Goal: Information Seeking & Learning: Find contact information

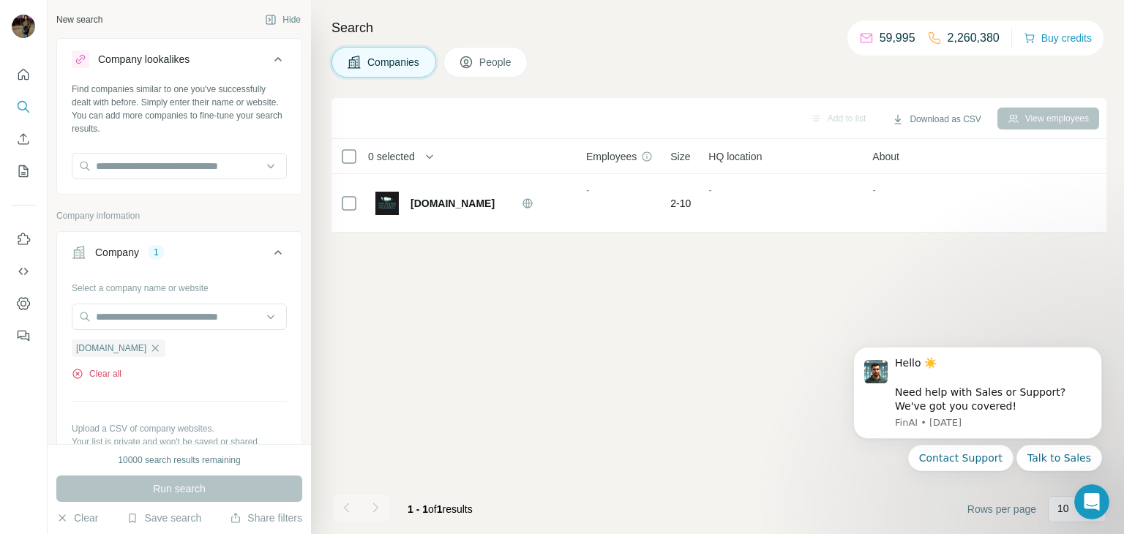
click at [108, 380] on button "Clear all" at bounding box center [97, 373] width 50 height 13
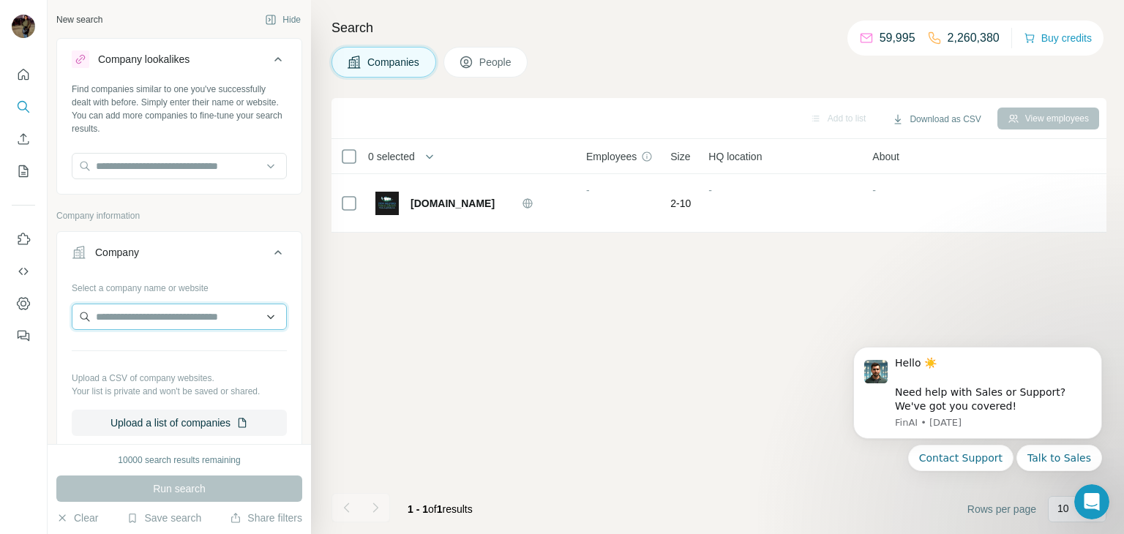
click at [204, 318] on input "text" at bounding box center [179, 317] width 215 height 26
type input "******"
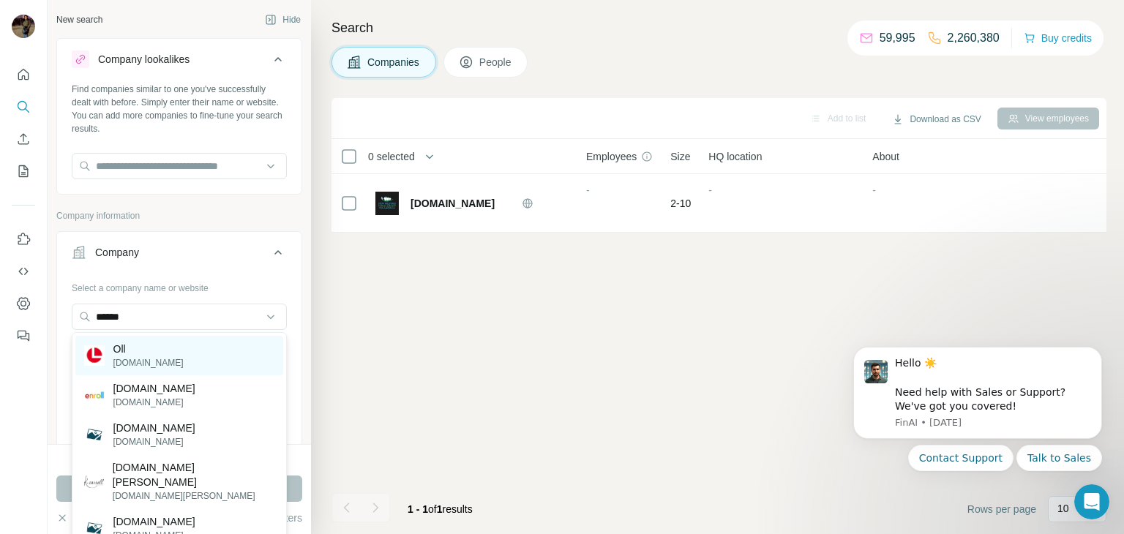
click at [180, 359] on div "Oll [DOMAIN_NAME]" at bounding box center [179, 356] width 208 height 40
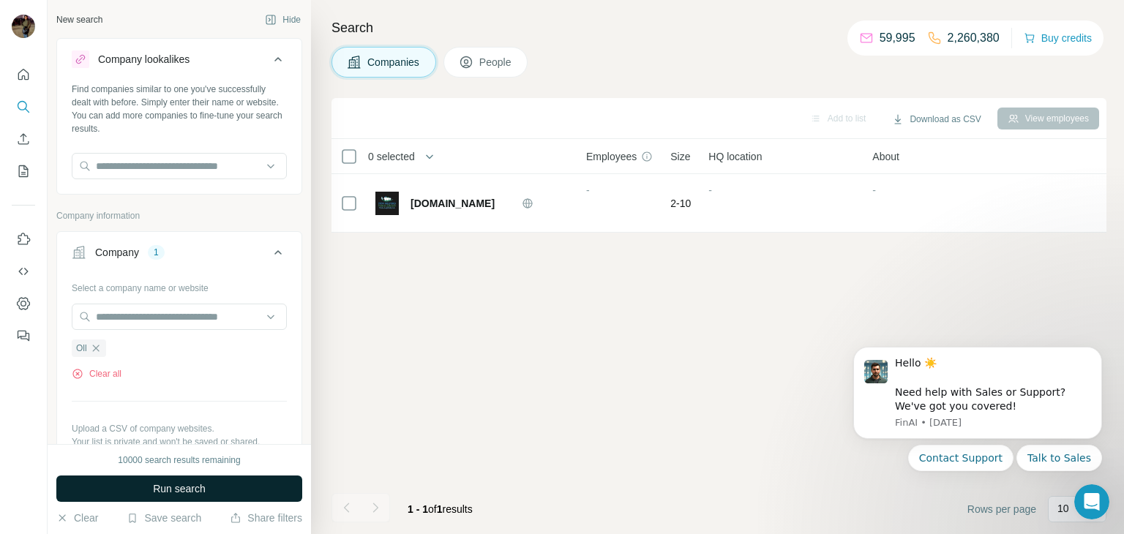
click at [223, 490] on button "Run search" at bounding box center [179, 489] width 246 height 26
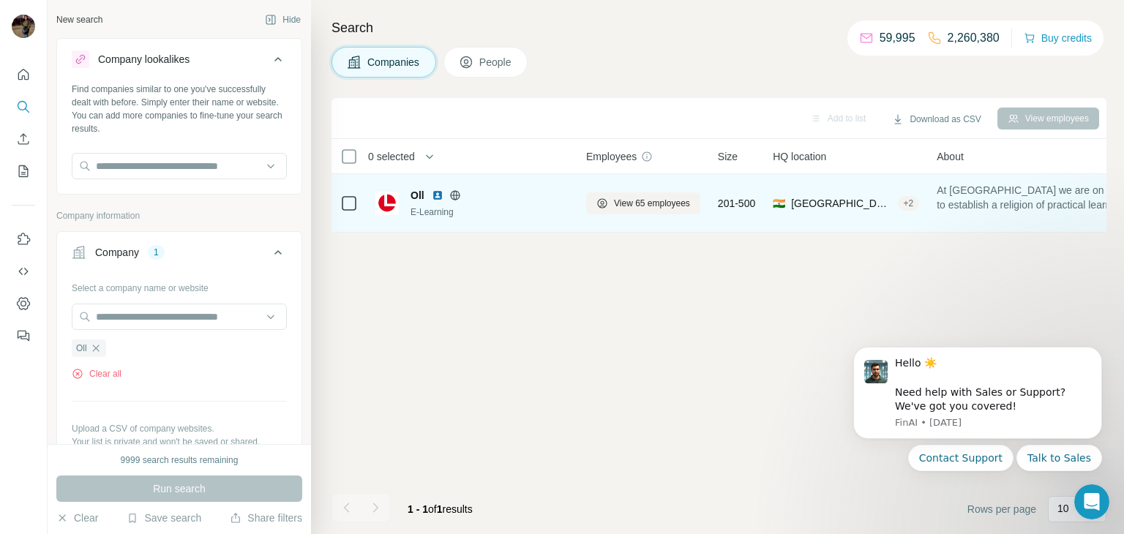
click at [535, 209] on div "E-Learning" at bounding box center [490, 212] width 158 height 13
click at [644, 203] on span "View 65 employees" at bounding box center [652, 203] width 76 height 13
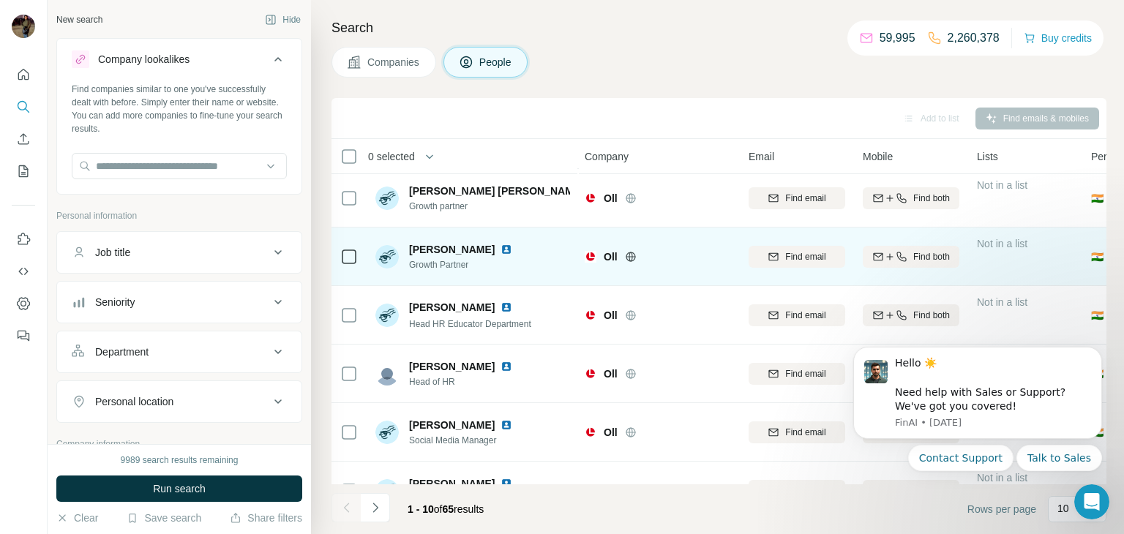
scroll to position [124, 3]
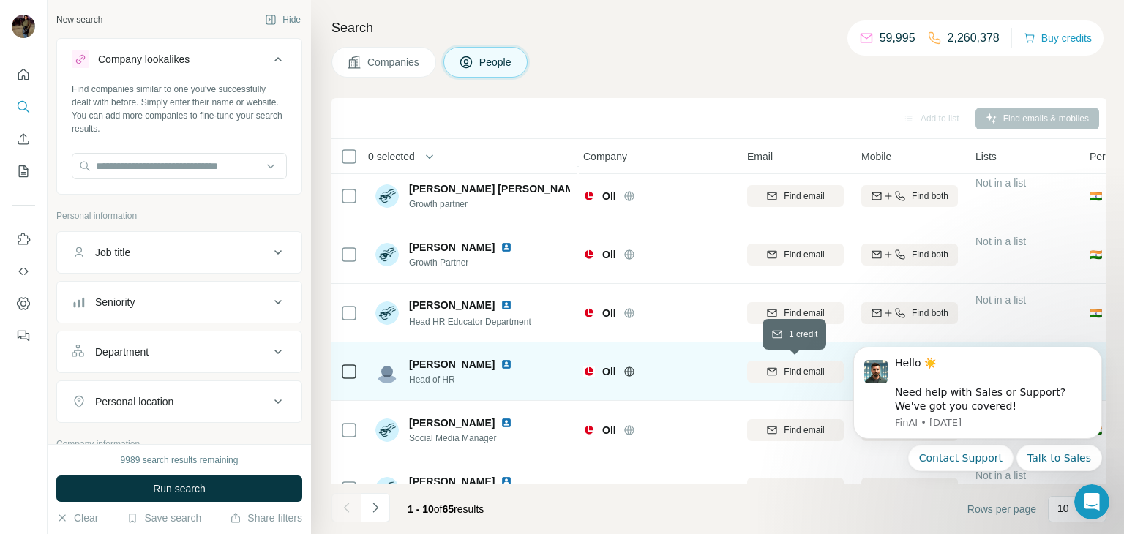
click at [792, 366] on span "Find email" at bounding box center [804, 371] width 40 height 13
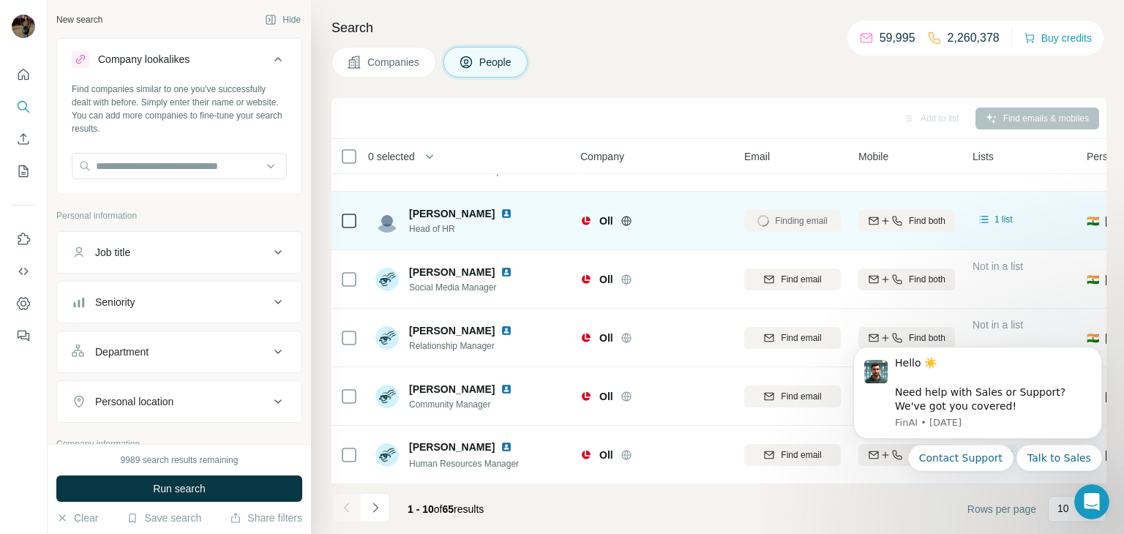
scroll to position [275, 6]
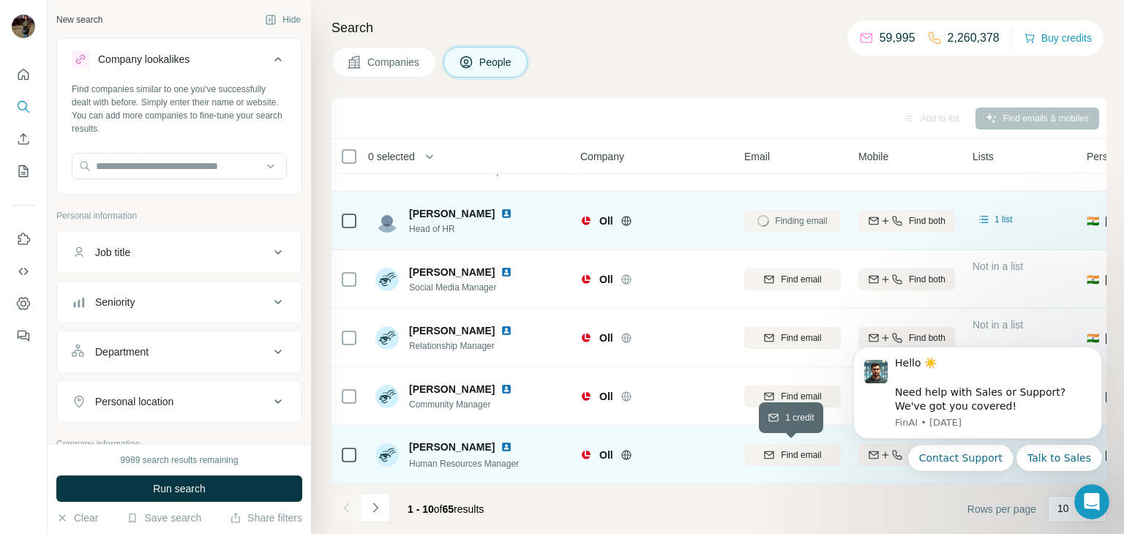
click at [772, 449] on div "Find email" at bounding box center [792, 455] width 97 height 13
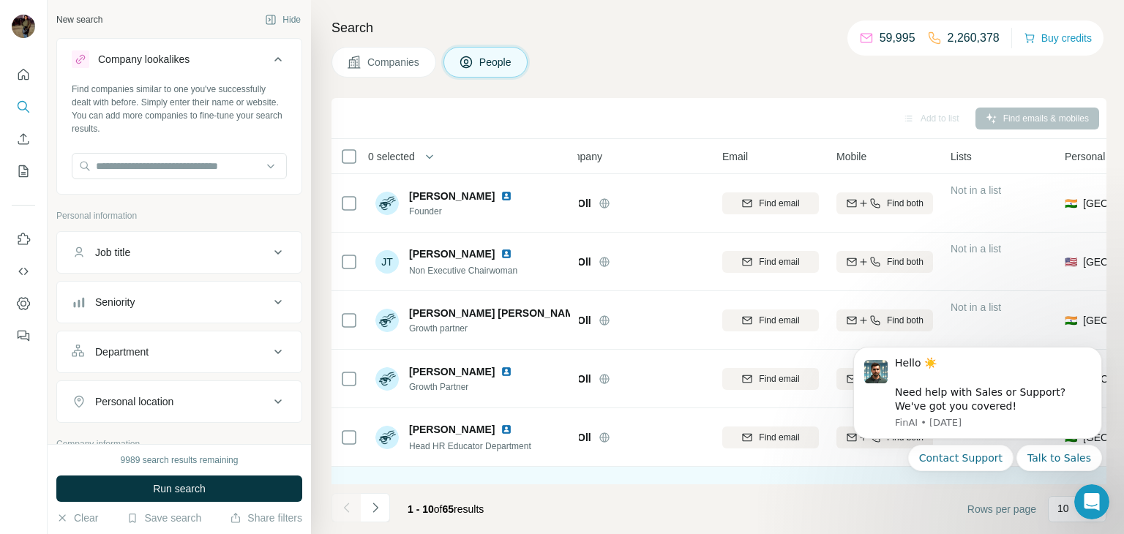
scroll to position [275, 28]
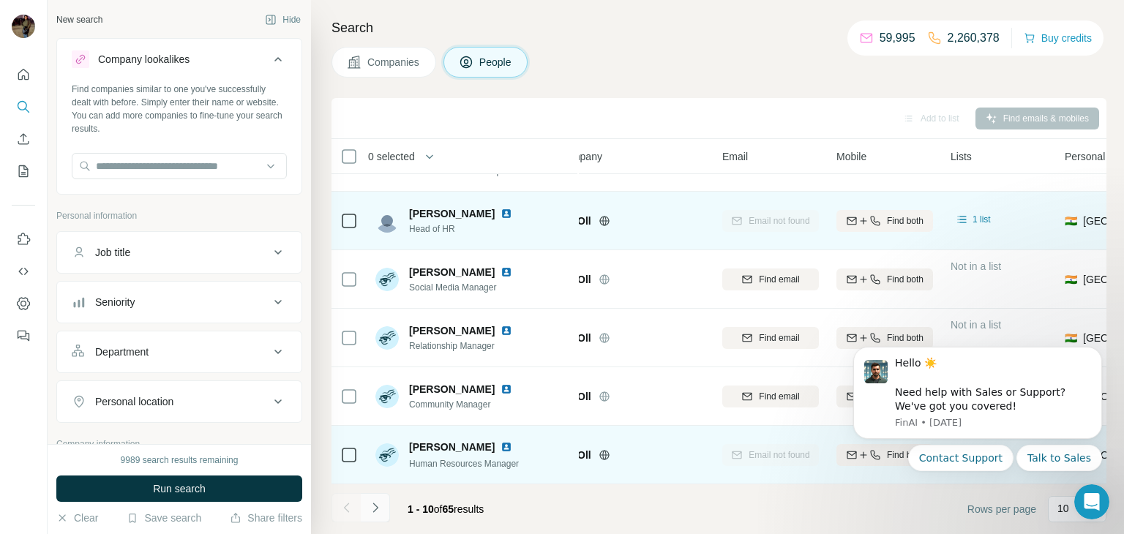
click at [376, 504] on icon "Navigate to next page" at bounding box center [375, 508] width 15 height 15
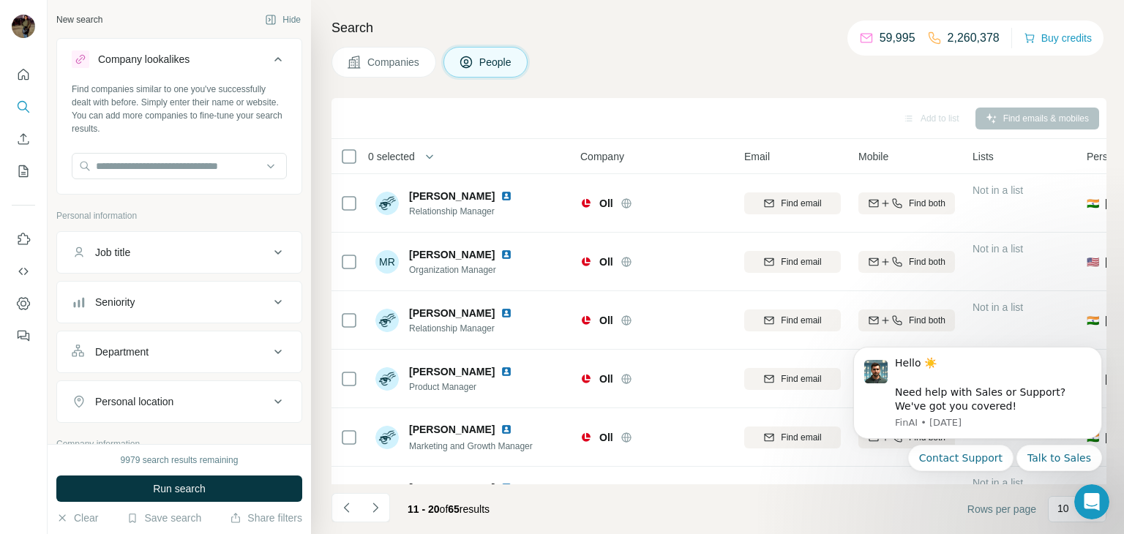
scroll to position [275, 6]
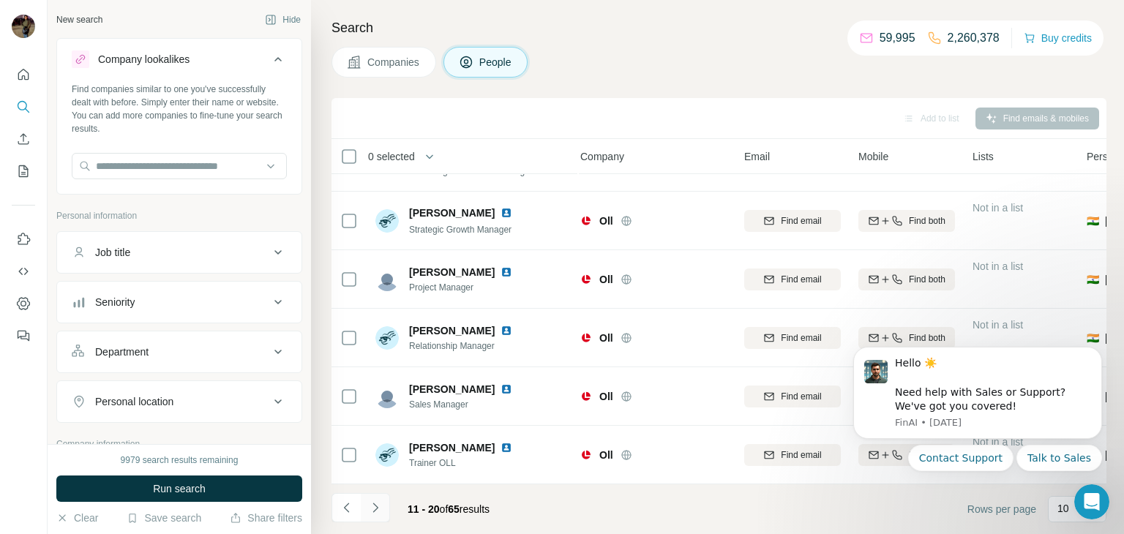
click at [379, 503] on icon "Navigate to next page" at bounding box center [375, 508] width 15 height 15
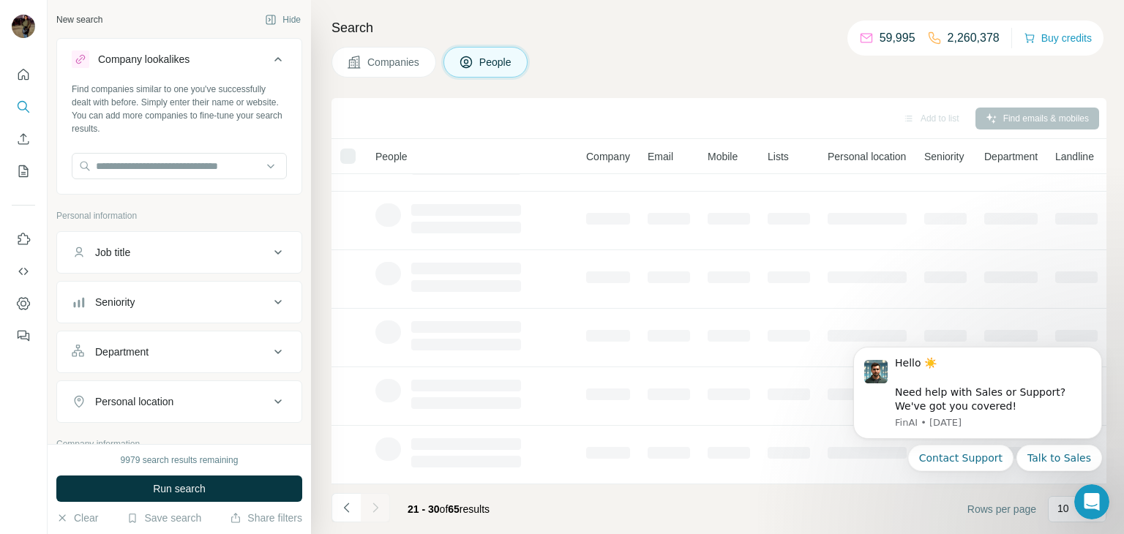
scroll to position [275, 0]
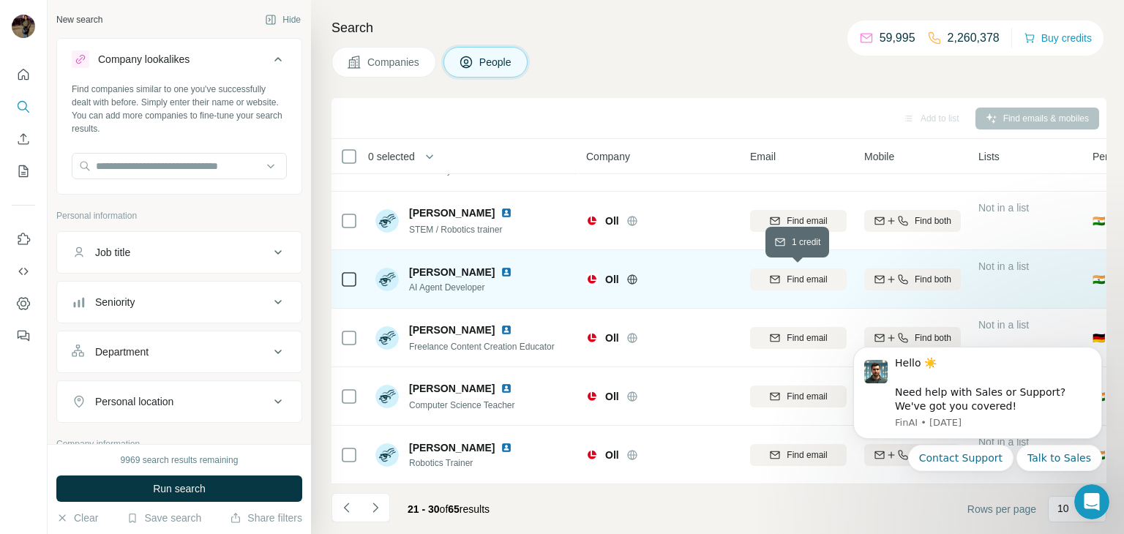
click at [815, 283] on span "Find email" at bounding box center [807, 279] width 40 height 13
drag, startPoint x: 411, startPoint y: 259, endPoint x: 478, endPoint y: 264, distance: 67.5
click at [478, 264] on div "[PERSON_NAME] AI Agent Developer" at bounding box center [473, 279] width 195 height 40
copy span "[PERSON_NAME]"
